Goal: Task Accomplishment & Management: Use online tool/utility

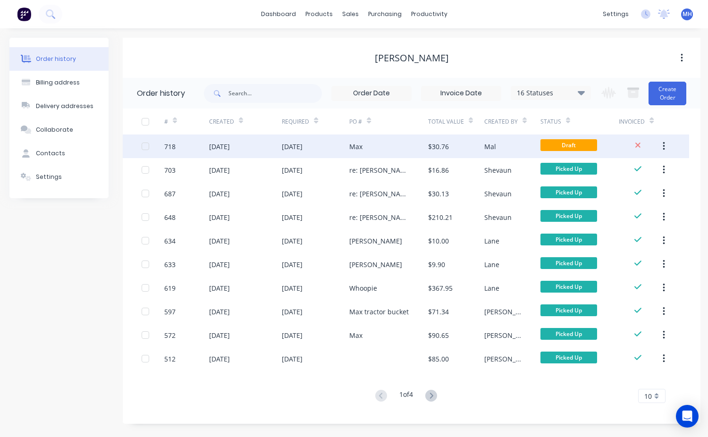
drag, startPoint x: 0, startPoint y: 0, endPoint x: 463, endPoint y: 148, distance: 486.0
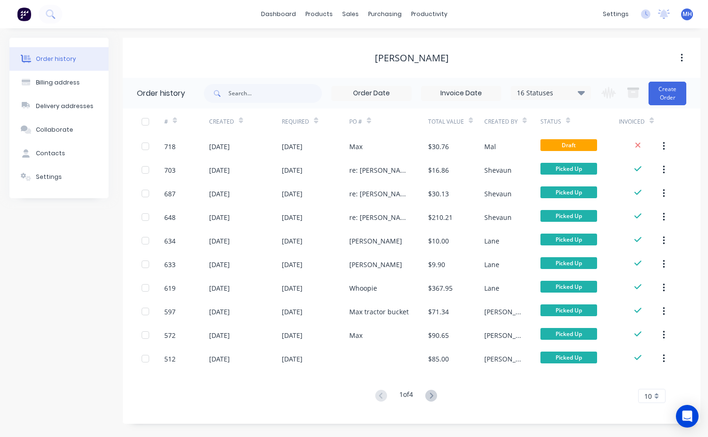
drag, startPoint x: 463, startPoint y: 148, endPoint x: 544, endPoint y: 57, distance: 122.3
click at [544, 57] on div "[PERSON_NAME]" at bounding box center [412, 57] width 578 height 11
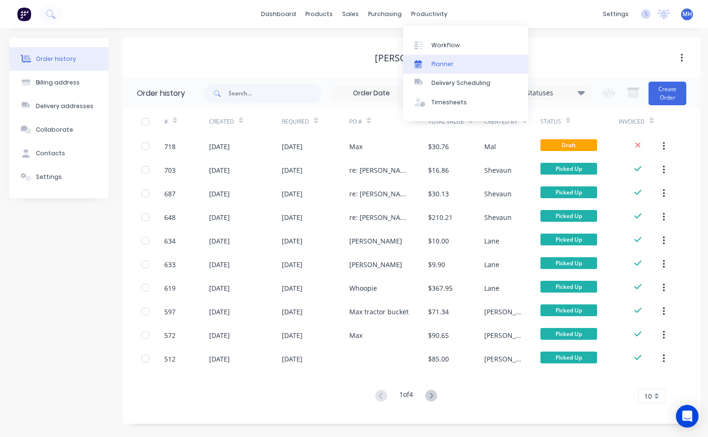
click at [445, 66] on div "Planner" at bounding box center [442, 64] width 22 height 8
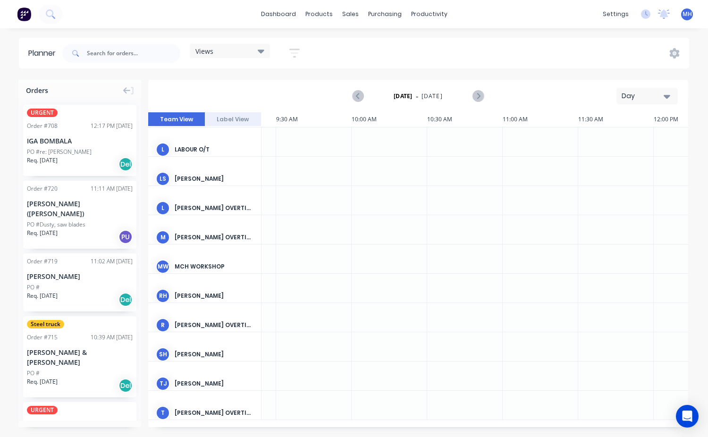
scroll to position [120, 1415]
click at [288, 371] on div at bounding box center [318, 375] width 75 height 29
click at [293, 372] on div at bounding box center [318, 375] width 75 height 29
click at [156, 381] on div "TJ" at bounding box center [163, 384] width 14 height 14
drag, startPoint x: 188, startPoint y: 379, endPoint x: 246, endPoint y: 379, distance: 58.5
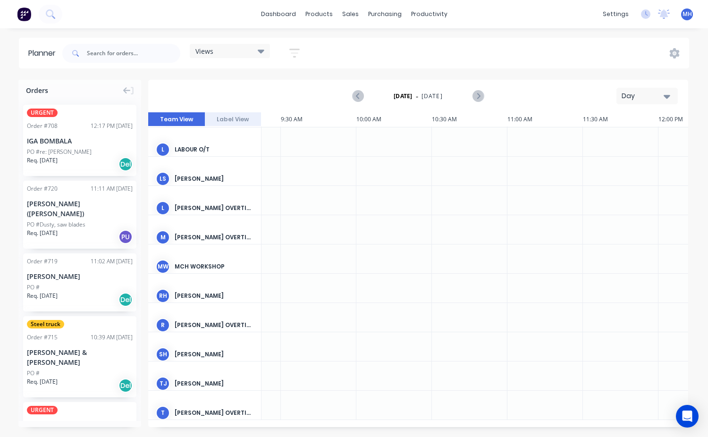
click at [199, 379] on div "[PERSON_NAME]" at bounding box center [214, 383] width 79 height 8
click at [304, 376] on div at bounding box center [318, 375] width 75 height 29
click at [307, 345] on div at bounding box center [318, 346] width 75 height 29
click at [308, 345] on div at bounding box center [318, 346] width 75 height 29
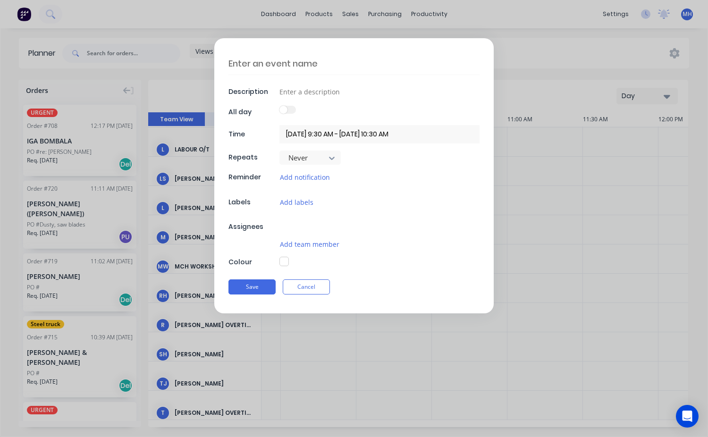
scroll to position [113, 1415]
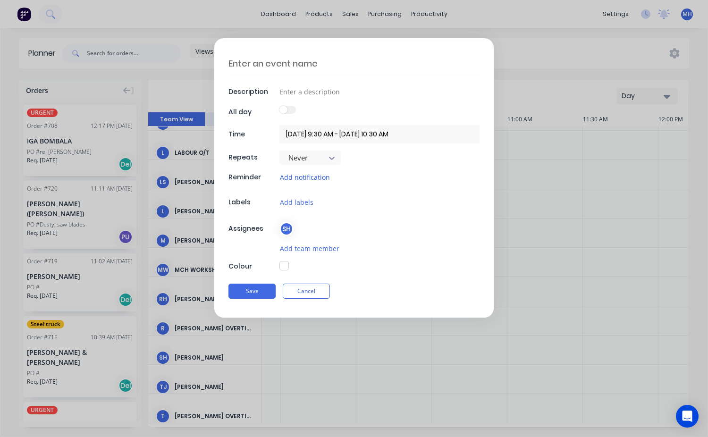
click at [311, 180] on button "Add notification" at bounding box center [304, 177] width 51 height 11
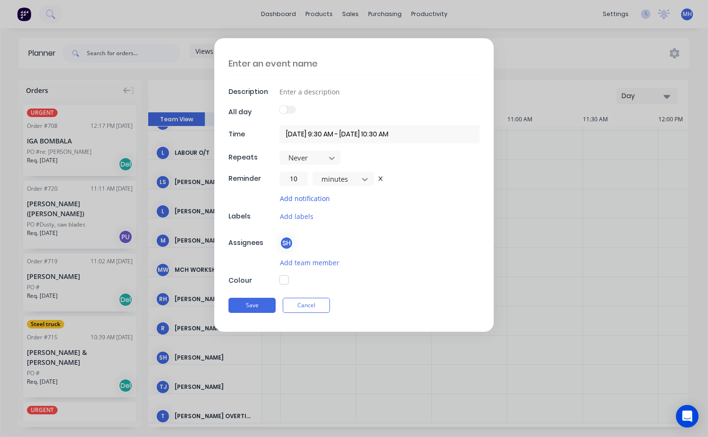
click at [320, 199] on button "Add notification" at bounding box center [304, 198] width 51 height 11
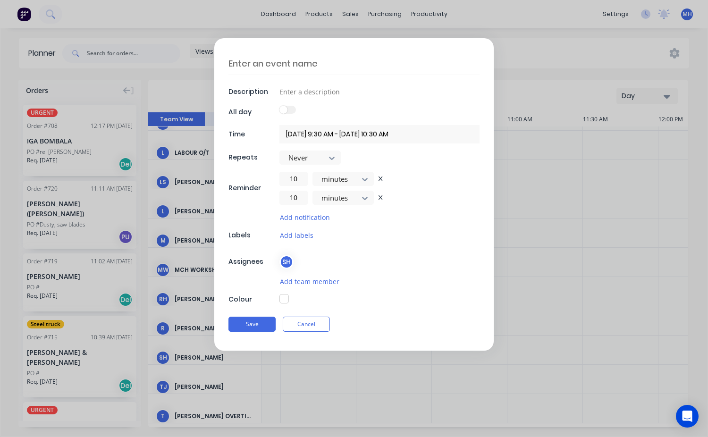
click at [379, 196] on icon at bounding box center [380, 197] width 4 height 5
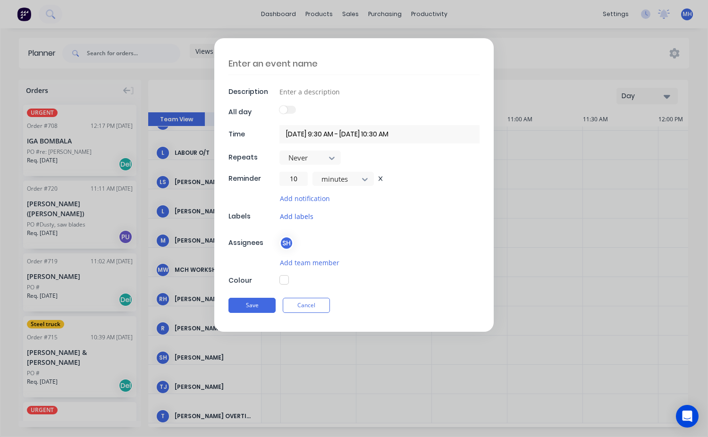
click at [306, 217] on button "Add labels" at bounding box center [296, 216] width 34 height 11
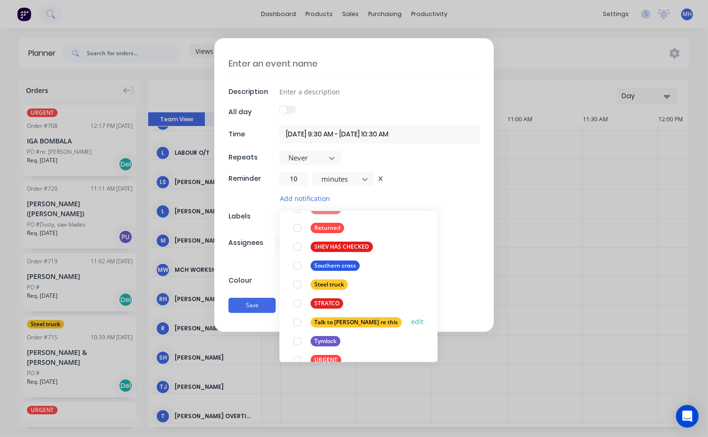
scroll to position [340, 0]
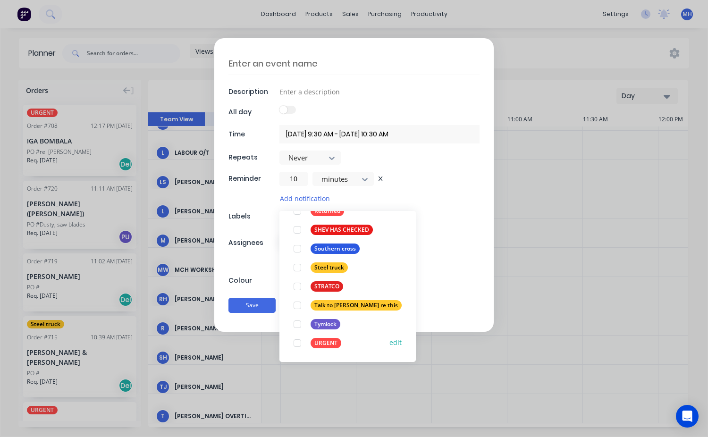
click at [298, 343] on div at bounding box center [297, 343] width 19 height 19
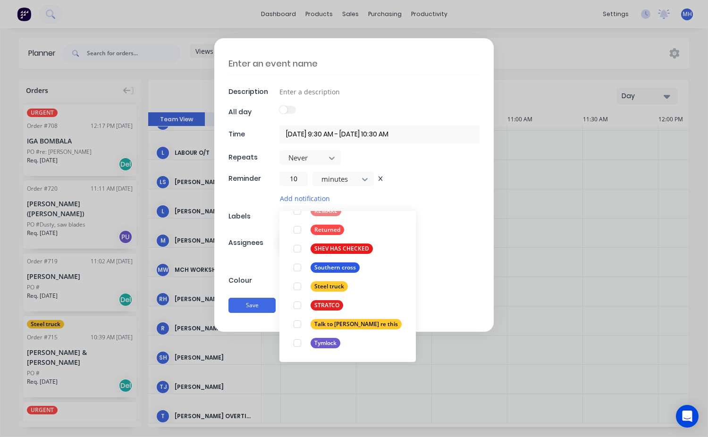
scroll to position [0, 0]
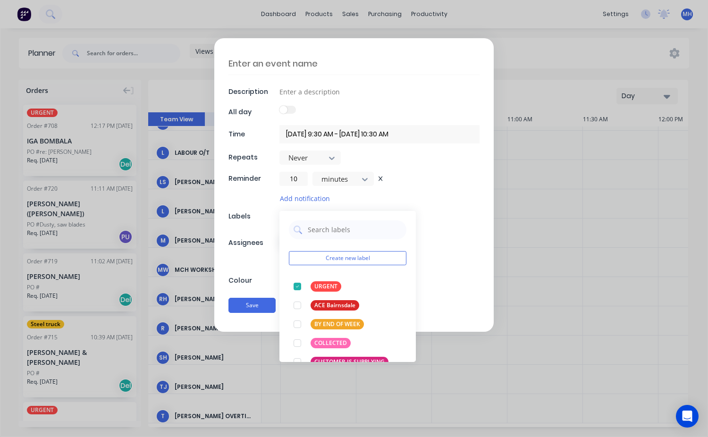
click at [435, 203] on div "Description All day Time [DATE] 9:30 AM - [DATE] 10:30 AM Repeats Never Reminde…" at bounding box center [353, 184] width 279 height 293
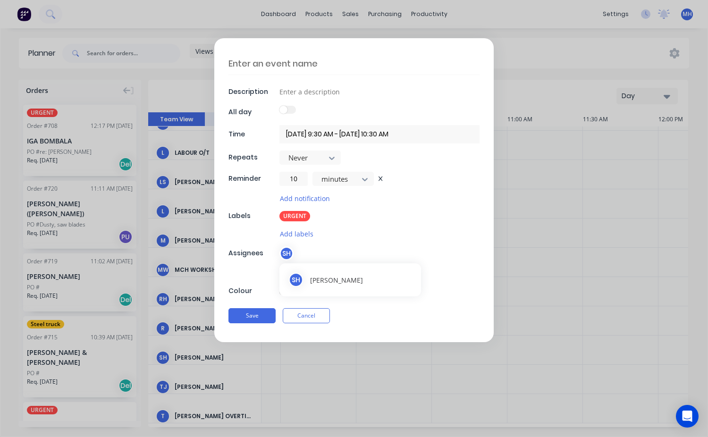
click at [290, 254] on div "SH" at bounding box center [286, 253] width 14 height 14
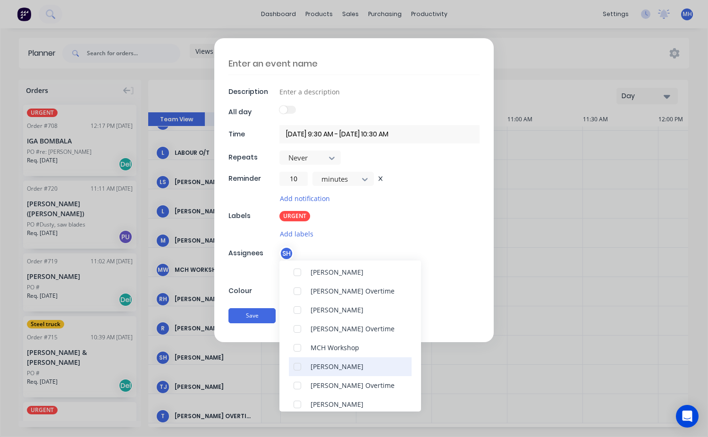
scroll to position [156, 0]
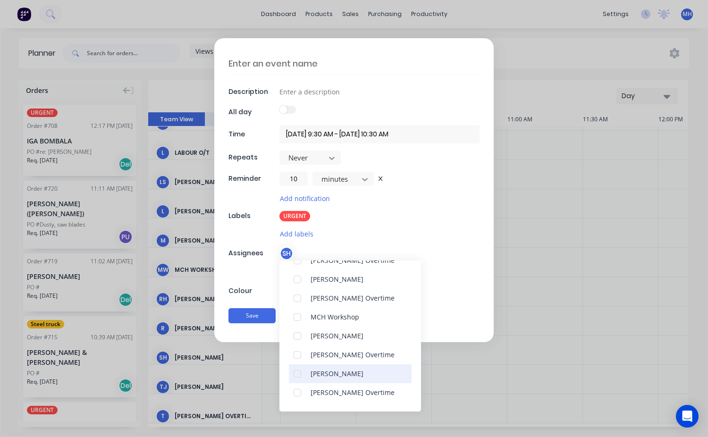
click at [297, 371] on div at bounding box center [297, 373] width 19 height 19
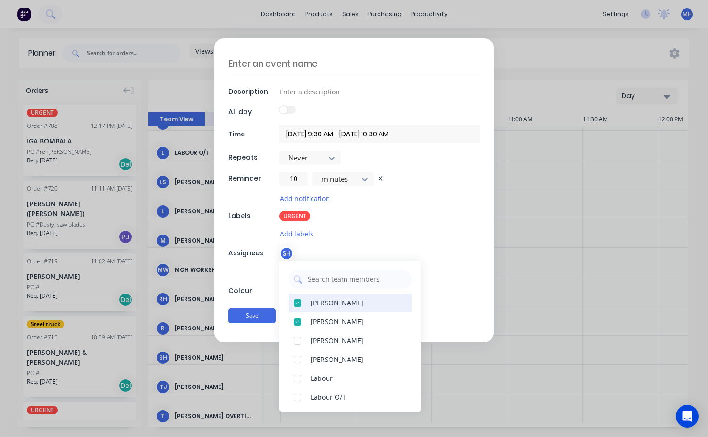
click at [300, 303] on div at bounding box center [297, 302] width 19 height 19
click at [415, 236] on div "Add labels" at bounding box center [379, 233] width 200 height 11
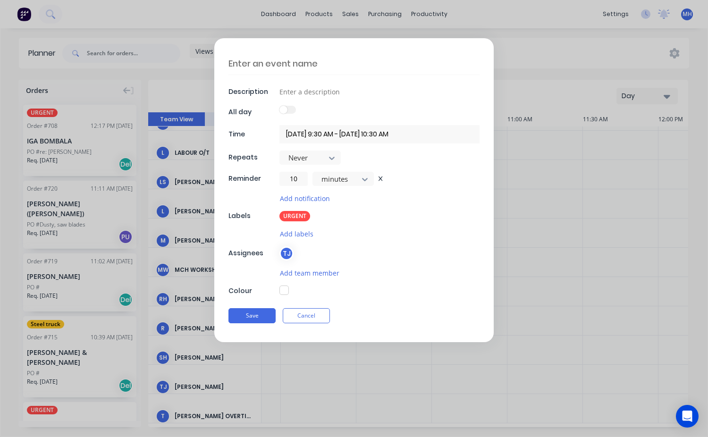
click at [285, 289] on button "button" at bounding box center [283, 289] width 9 height 9
type textarea "x"
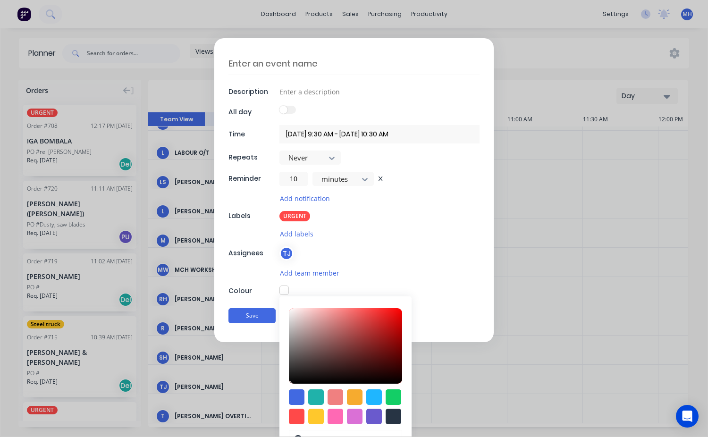
type input "#E52727"
click at [379, 316] on div at bounding box center [345, 345] width 113 height 75
click at [259, 313] on button "Save" at bounding box center [251, 316] width 47 height 15
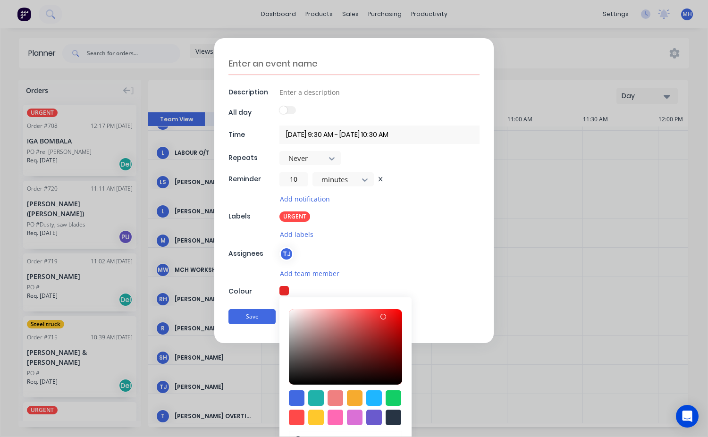
click at [370, 283] on div "Description All day Time [DATE] 9:30 AM - [DATE] 10:30 AM Repeats Never Reminde…" at bounding box center [353, 190] width 279 height 305
click at [250, 318] on button "Save" at bounding box center [251, 316] width 47 height 15
click at [251, 318] on button "Save" at bounding box center [251, 316] width 47 height 15
click at [443, 305] on div "Save Cancel" at bounding box center [353, 316] width 251 height 25
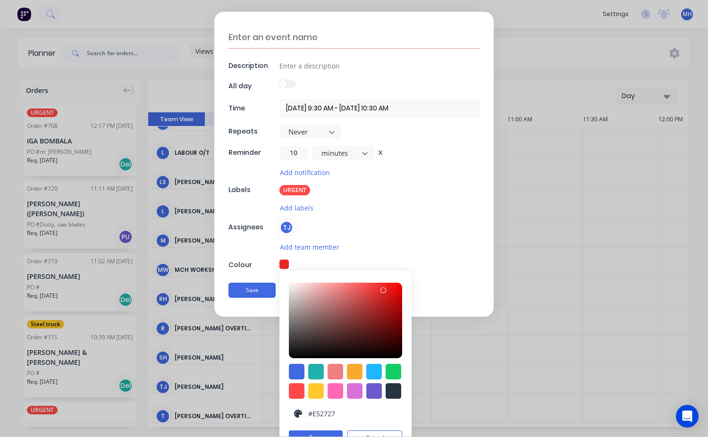
scroll to position [43, 0]
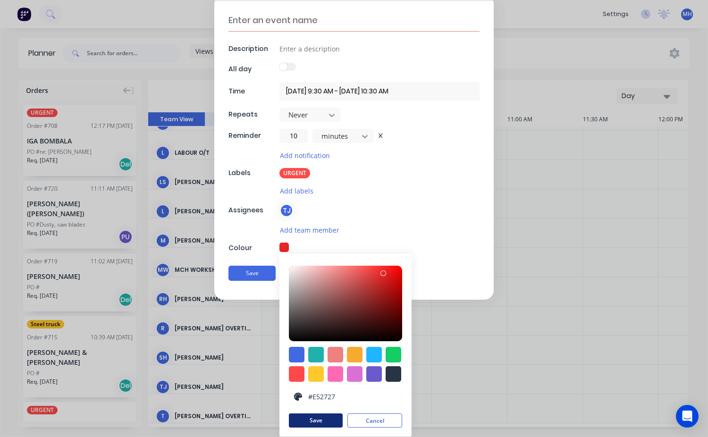
click at [326, 420] on button "Save" at bounding box center [316, 420] width 54 height 14
type textarea "x"
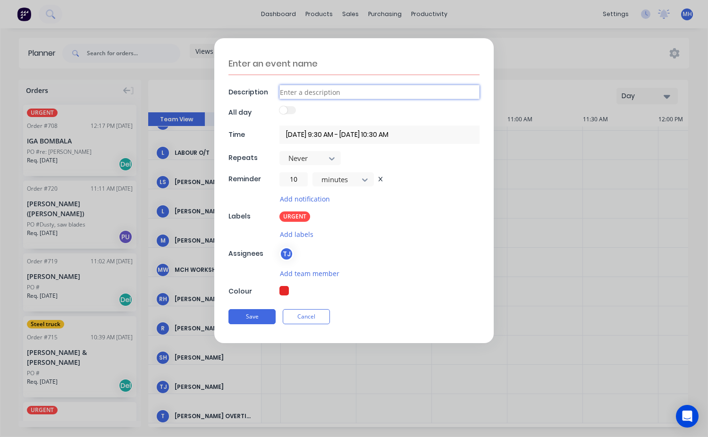
click at [289, 94] on input at bounding box center [379, 92] width 200 height 14
type input "T"
type textarea "x"
type input "Tr"
type textarea "x"
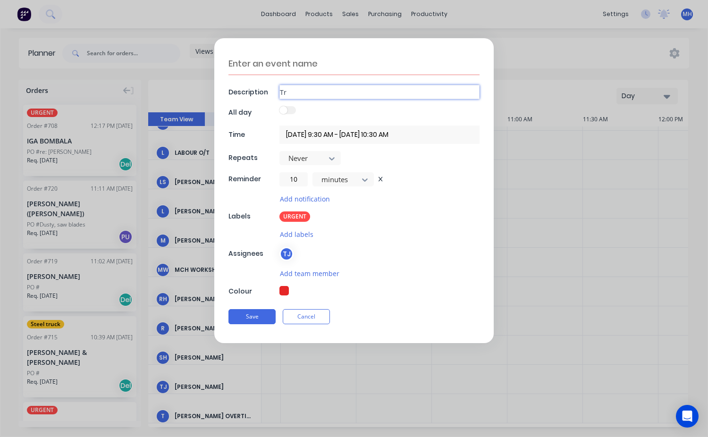
type input "Tra"
type textarea "x"
type input "Trav"
type textarea "x"
type input "Trav"
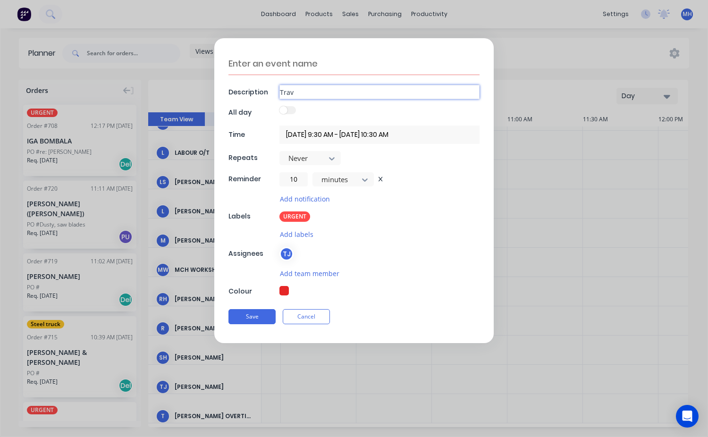
type textarea "x"
type input "Trav t"
type textarea "x"
type input "Trav to"
type textarea "x"
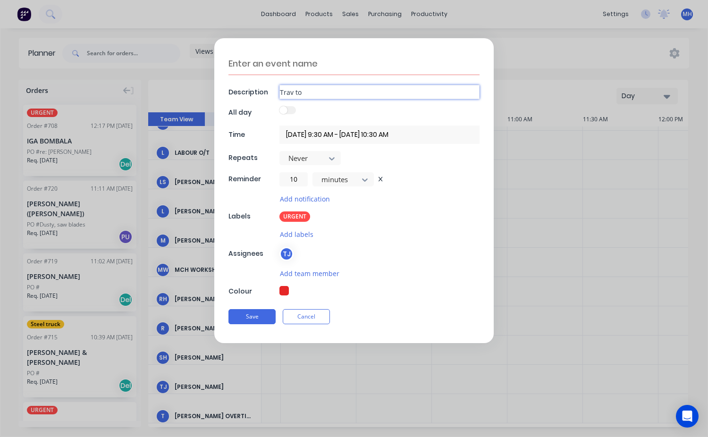
type input "Trav to"
type textarea "x"
type input "Trav to I"
type textarea "x"
type input "Trav to IG"
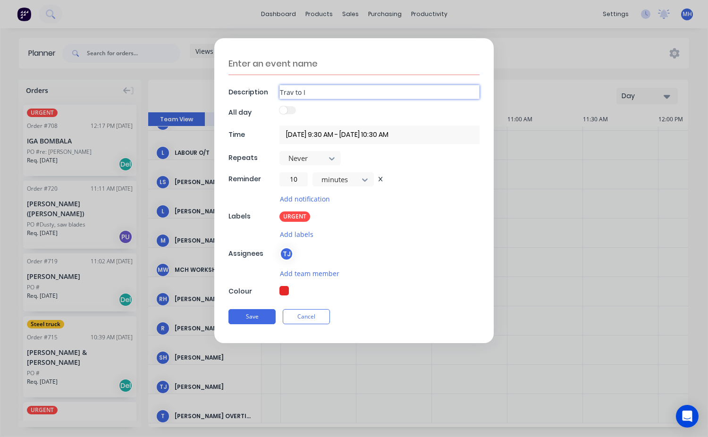
type textarea "x"
type input "Trav to IGA"
type textarea "x"
type input "Trav to IGA"
type textarea "x"
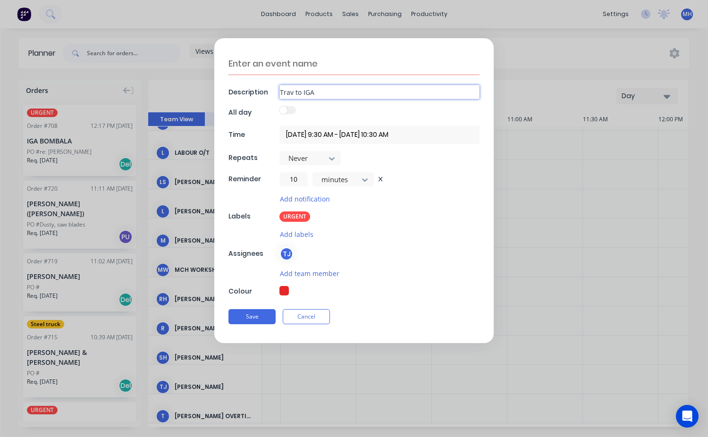
type input "Trav to IGA B"
type textarea "x"
type input "Trav to IGA Bo"
type textarea "x"
type input "Trav to IGA Box"
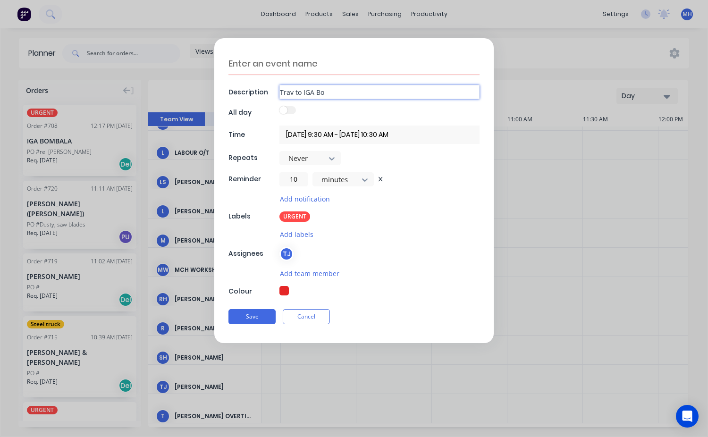
type textarea "x"
type input "Trav to IGA Box"
type textarea "x"
type input "Trav to IGA Box p"
type textarea "x"
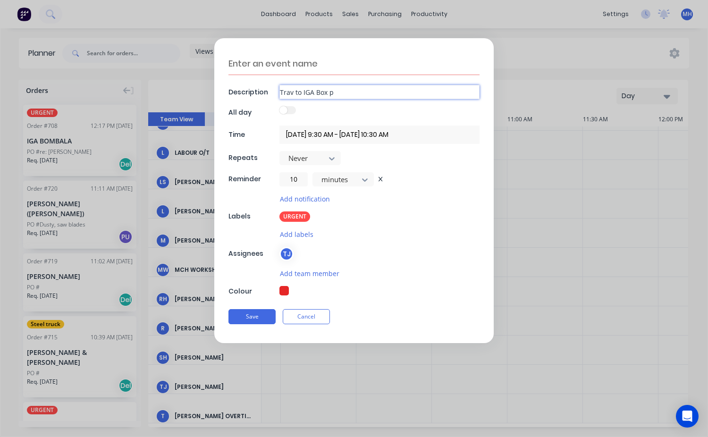
type input "Trav to IGA Box pr"
type textarea "x"
type input "Trav to IGA Box pre"
type textarea "x"
type input "Trav to IGA Box pres"
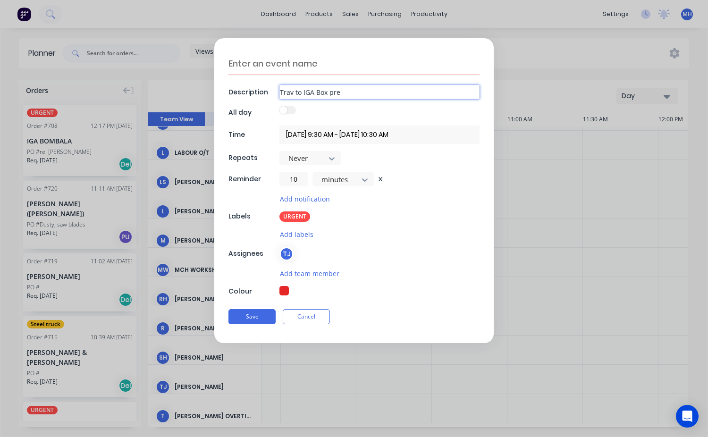
type textarea "x"
type input "Trav to IGA Box press"
type textarea "x"
type input "Trav to IGA Box press."
type textarea "x"
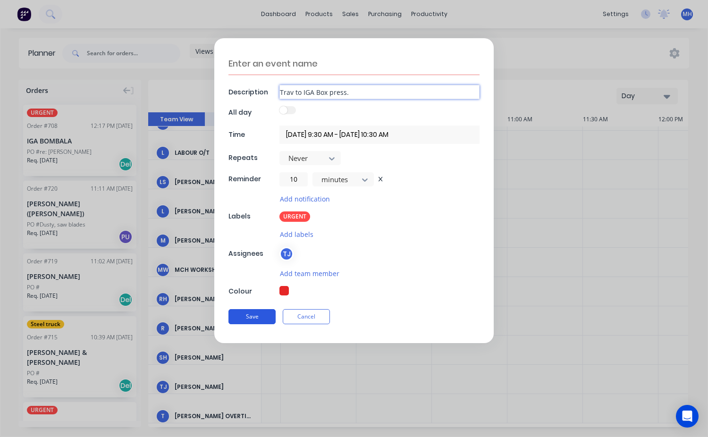
type input "Trav to IGA Box press."
click at [269, 318] on button "Save" at bounding box center [251, 316] width 47 height 15
click at [250, 317] on button "Save" at bounding box center [251, 316] width 47 height 15
click at [251, 317] on button "Save" at bounding box center [251, 316] width 47 height 15
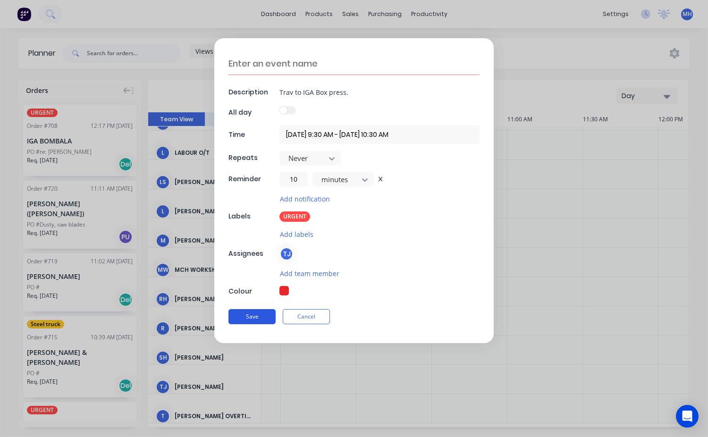
click at [253, 316] on button "Save" at bounding box center [251, 316] width 47 height 15
click at [294, 308] on div "Save Cancel" at bounding box center [353, 316] width 251 height 25
drag, startPoint x: 268, startPoint y: 315, endPoint x: 257, endPoint y: 316, distance: 10.4
click at [267, 315] on button "Save" at bounding box center [251, 316] width 47 height 15
click at [255, 318] on button "Save" at bounding box center [251, 316] width 47 height 15
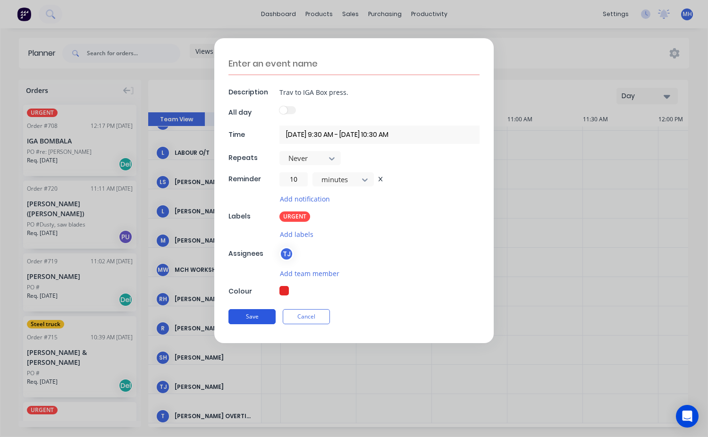
click at [255, 318] on button "Save" at bounding box center [251, 316] width 47 height 15
drag, startPoint x: 245, startPoint y: 320, endPoint x: 254, endPoint y: 326, distance: 10.6
click at [246, 320] on button "Save" at bounding box center [251, 316] width 47 height 15
click at [296, 355] on div "Description Trav to IGA Box press. All day Time [DATE] 9:30 AM - [DATE] 10:30 A…" at bounding box center [354, 218] width 708 height 437
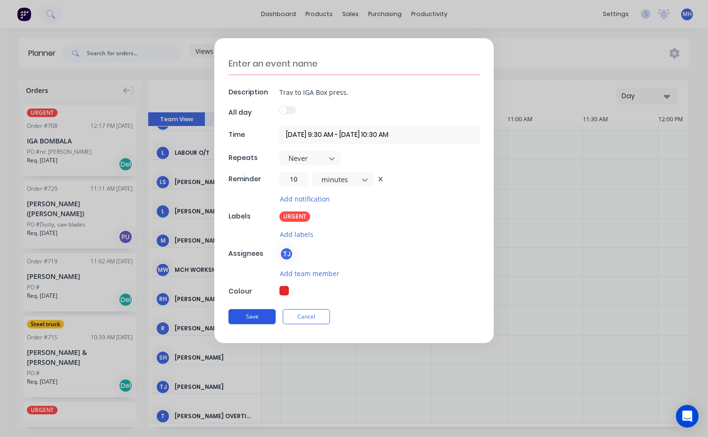
click at [244, 316] on button "Save" at bounding box center [251, 316] width 47 height 15
click at [255, 314] on button "Save" at bounding box center [251, 316] width 47 height 15
type textarea "x"
click at [297, 59] on textarea at bounding box center [353, 63] width 251 height 23
type textarea "I"
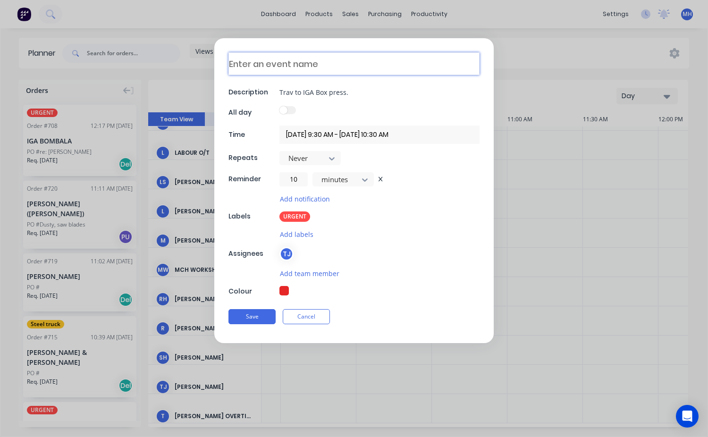
type textarea "x"
type textarea "IG"
type textarea "x"
type textarea "IGA"
type textarea "x"
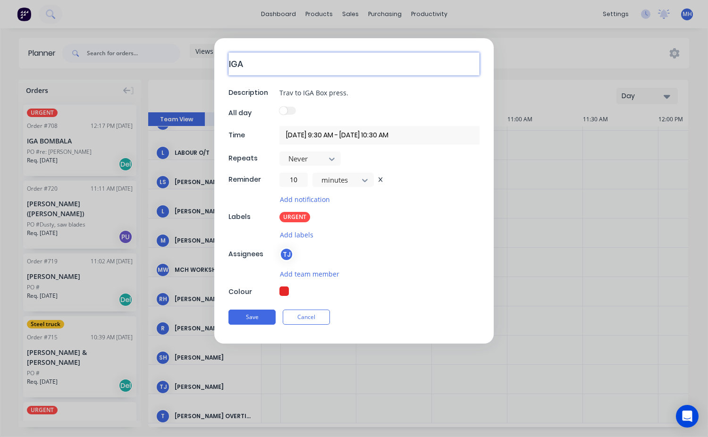
type textarea "IGA"
type textarea "x"
type textarea "IGA b"
type textarea "x"
type textarea "IGA bo"
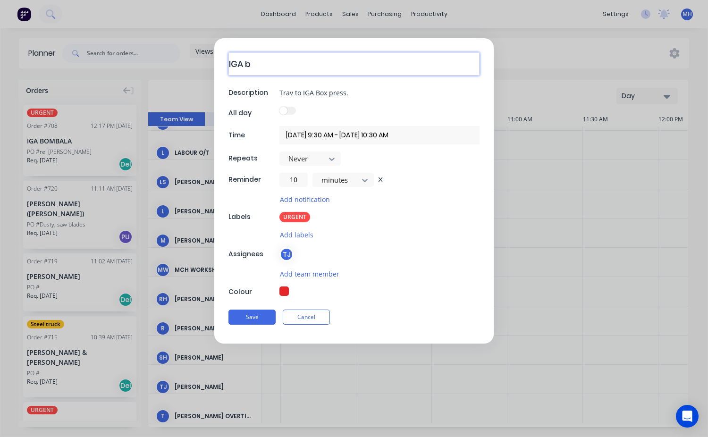
type textarea "x"
type textarea "IGA box"
type textarea "x"
type textarea "IGA box"
type textarea "x"
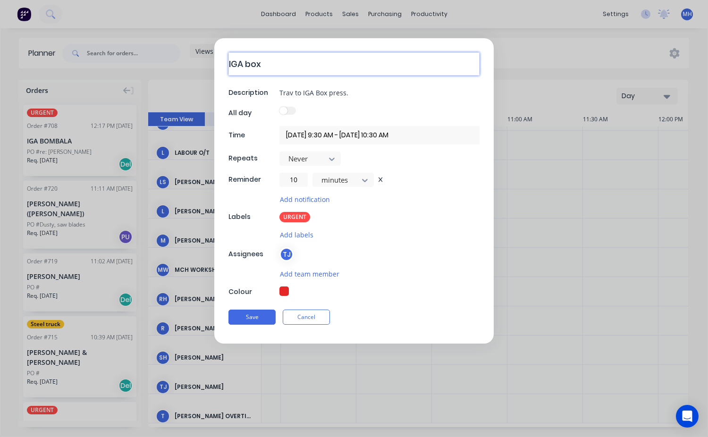
type textarea "IGA box p"
type textarea "x"
type textarea "IGA box pr"
type textarea "x"
type textarea "IGA box pre"
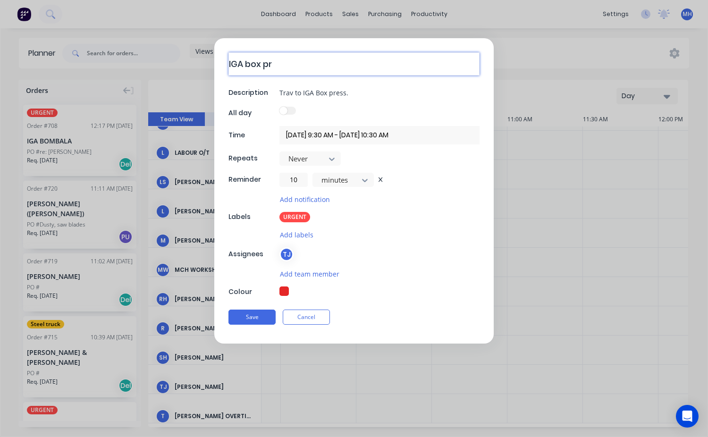
type textarea "x"
type textarea "IGA box pres"
type textarea "x"
type textarea "IGA box press"
type textarea "x"
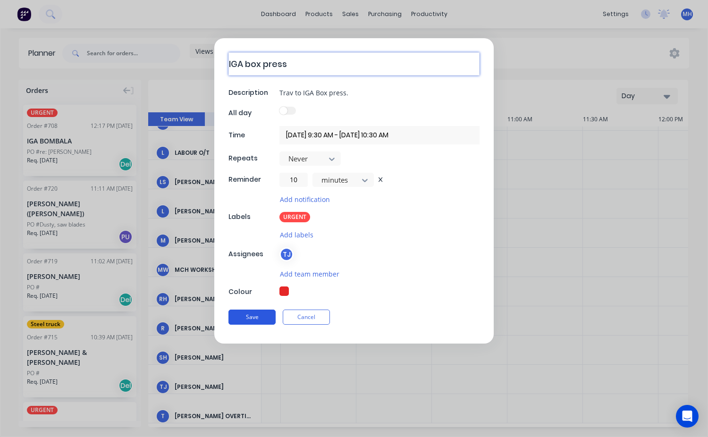
type textarea "IGA box press"
click at [247, 316] on button "Save" at bounding box center [251, 317] width 47 height 15
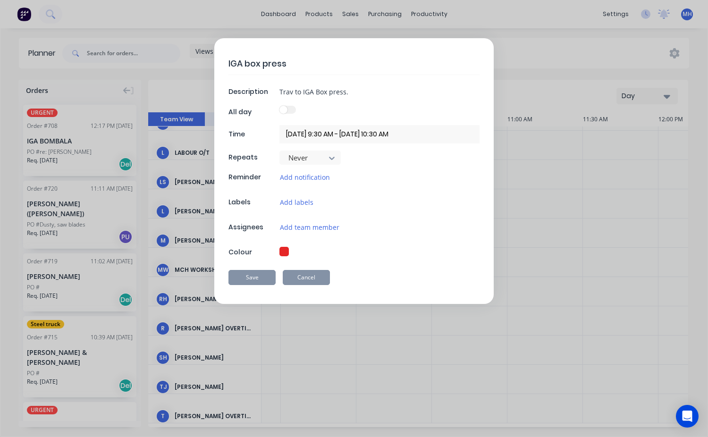
type textarea "x"
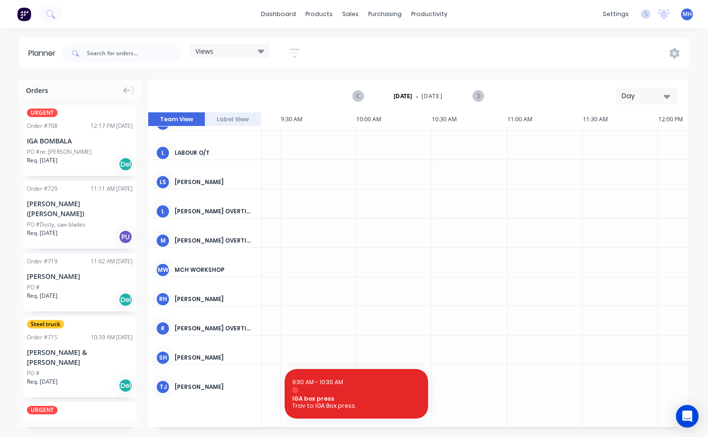
scroll to position [153, 1415]
